Goal: Task Accomplishment & Management: Use online tool/utility

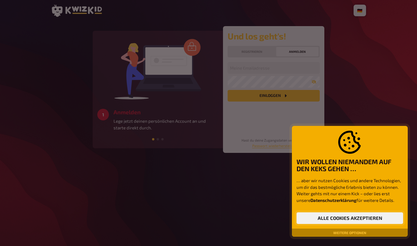
click at [352, 215] on button "Alle Cookies akzeptieren" at bounding box center [350, 218] width 107 height 12
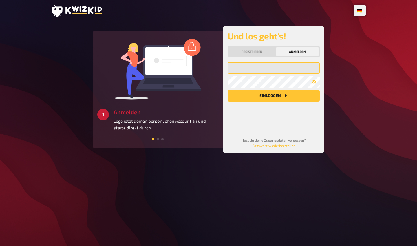
click at [267, 69] on input "email" at bounding box center [274, 68] width 92 height 12
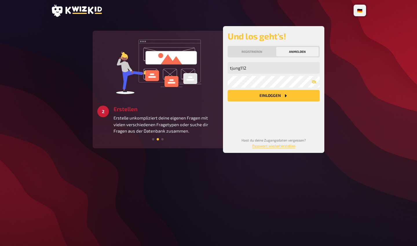
click at [262, 93] on button "Einloggen" at bounding box center [274, 96] width 92 height 12
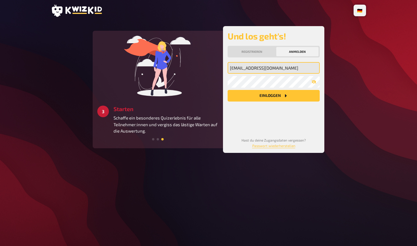
type input "[EMAIL_ADDRESS][DOMAIN_NAME]"
click at [274, 96] on button "Einloggen" at bounding box center [274, 96] width 92 height 12
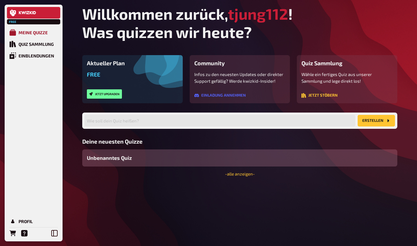
click at [44, 31] on div "Meine Quizze" at bounding box center [33, 32] width 29 height 5
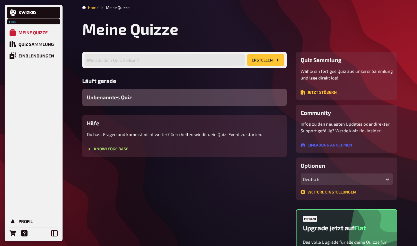
click at [119, 97] on span "Unbenanntes Quiz" at bounding box center [109, 97] width 45 height 8
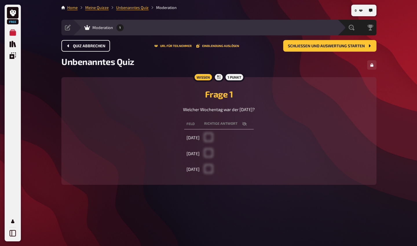
click at [84, 47] on span "Quiz abbrechen" at bounding box center [89, 46] width 32 height 4
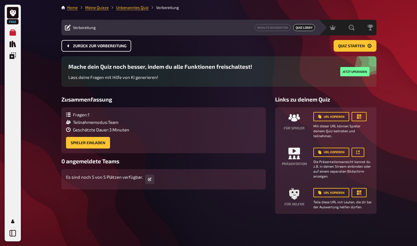
click at [95, 50] on button "Zurück zur Vorbereitung" at bounding box center [96, 46] width 70 height 12
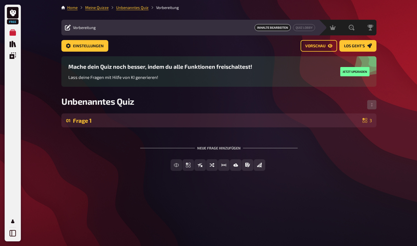
click at [274, 120] on div "Frage 1" at bounding box center [217, 120] width 288 height 7
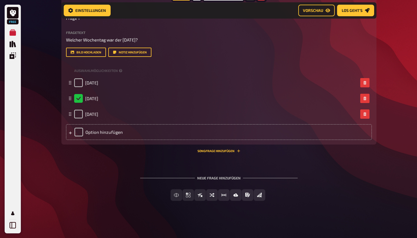
scroll to position [139, 0]
click at [215, 179] on div "Neue Frage hinzufügen" at bounding box center [219, 176] width 158 height 18
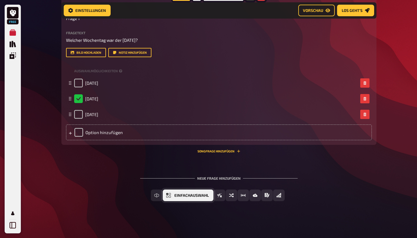
click at [184, 196] on span "Einfachauswahl" at bounding box center [192, 195] width 34 height 4
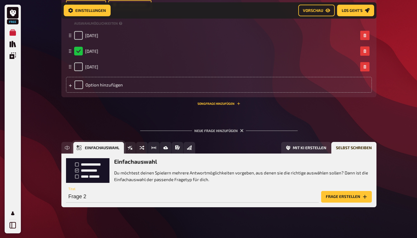
scroll to position [192, 0]
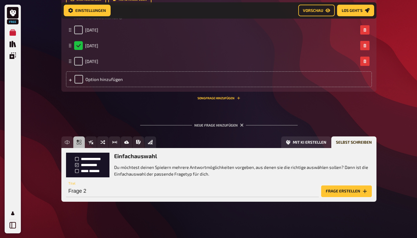
click at [344, 190] on button "Frage erstellen" at bounding box center [347, 191] width 51 height 12
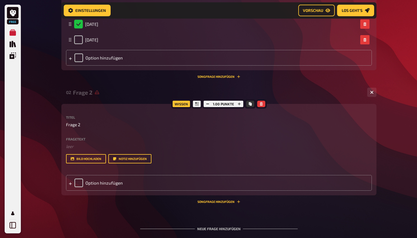
scroll to position [217, 0]
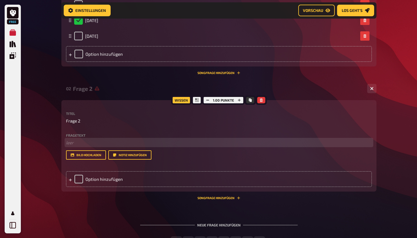
click at [74, 143] on p "﻿ leer" at bounding box center [219, 142] width 306 height 7
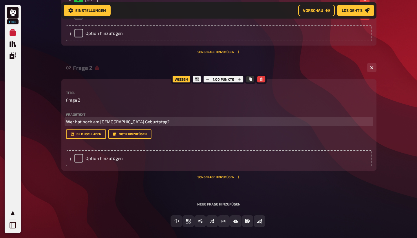
scroll to position [242, 0]
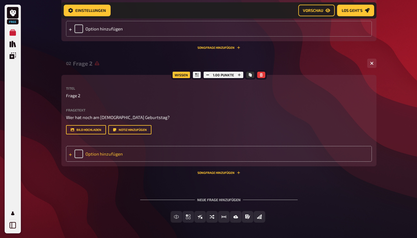
click at [77, 154] on div "Option hinzufügen" at bounding box center [219, 154] width 306 height 16
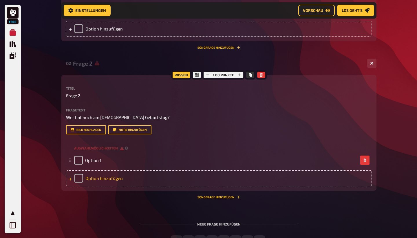
click at [78, 177] on div "Option hinzufügen" at bounding box center [219, 178] width 306 height 16
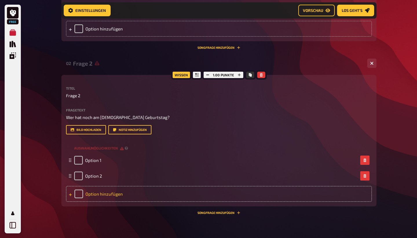
click at [81, 190] on div "Option hinzufügen" at bounding box center [219, 194] width 306 height 16
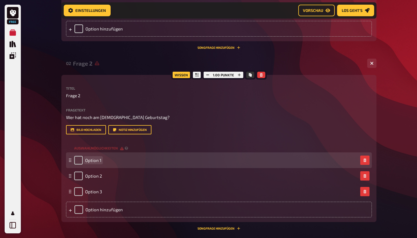
click at [95, 159] on span "Option 1" at bounding box center [93, 159] width 16 height 5
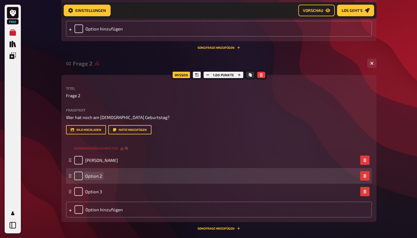
click at [94, 176] on span "Option 2" at bounding box center [93, 175] width 17 height 5
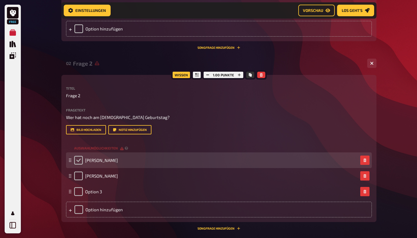
click at [79, 159] on input "checkbox" at bounding box center [78, 160] width 9 height 9
checkbox input "true"
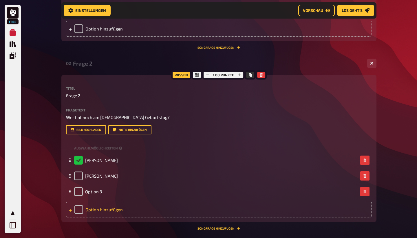
click at [78, 212] on div "Option hinzufügen" at bounding box center [219, 209] width 306 height 16
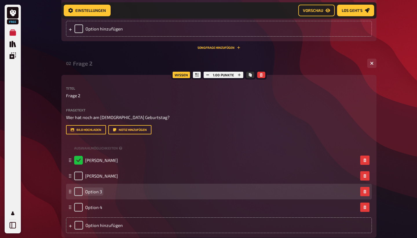
click at [94, 191] on span "Option 3" at bounding box center [93, 191] width 17 height 5
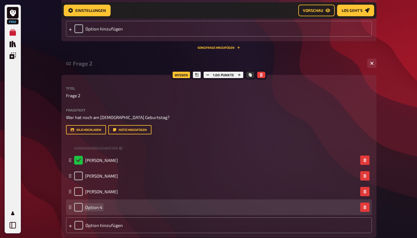
click at [97, 208] on span "Option 4" at bounding box center [93, 206] width 17 height 5
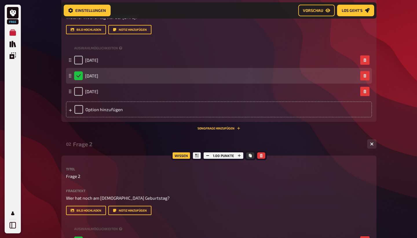
scroll to position [215, 0]
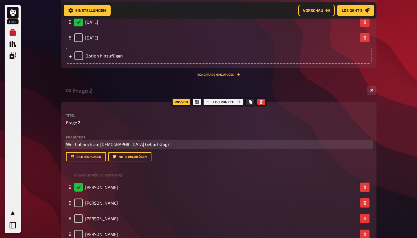
click at [89, 143] on span "Wer hat noch am [DEMOGRAPHIC_DATA] Geburtstag?" at bounding box center [118, 143] width 104 height 5
drag, startPoint x: 89, startPoint y: 143, endPoint x: 95, endPoint y: 143, distance: 5.8
click at [95, 143] on span "Wer hat noch am [DEMOGRAPHIC_DATA] Geburtstag?" at bounding box center [118, 143] width 104 height 5
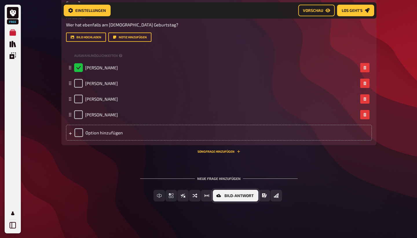
scroll to position [0, 0]
